Goal: Navigation & Orientation: Go to known website

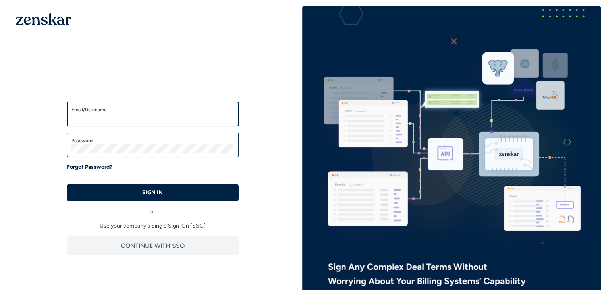
click at [172, 118] on input "Email/Username" at bounding box center [152, 118] width 162 height 10
paste input "**********"
type input "**********"
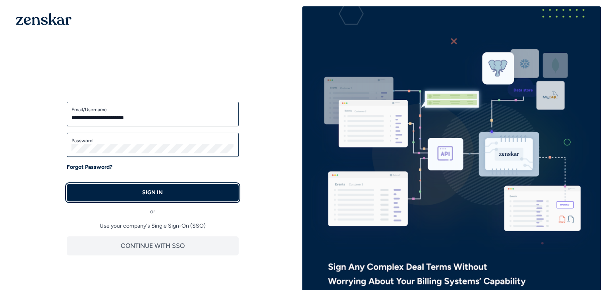
click at [179, 193] on button "SIGN IN" at bounding box center [153, 192] width 172 height 17
